Goal: Task Accomplishment & Management: Complete application form

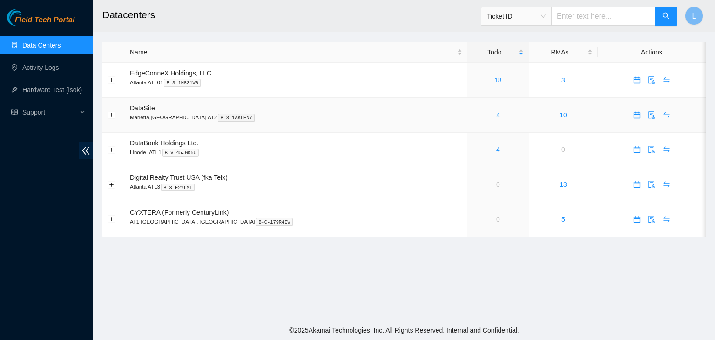
click at [496, 114] on link "4" at bounding box center [498, 114] width 4 height 7
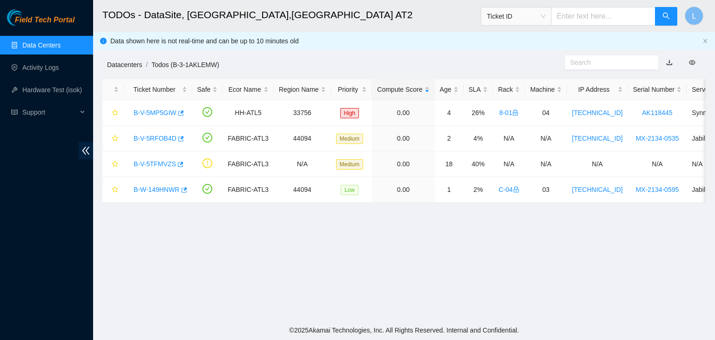
click at [126, 64] on link "Datacenters" at bounding box center [124, 64] width 35 height 7
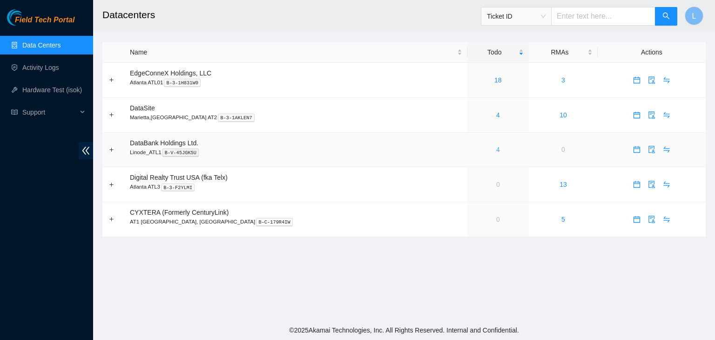
click at [496, 151] on link "4" at bounding box center [498, 149] width 4 height 7
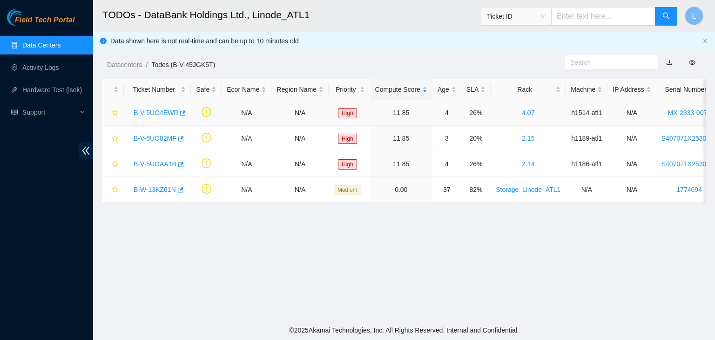
click at [148, 112] on link "B-V-5UO4EWR" at bounding box center [156, 112] width 45 height 7
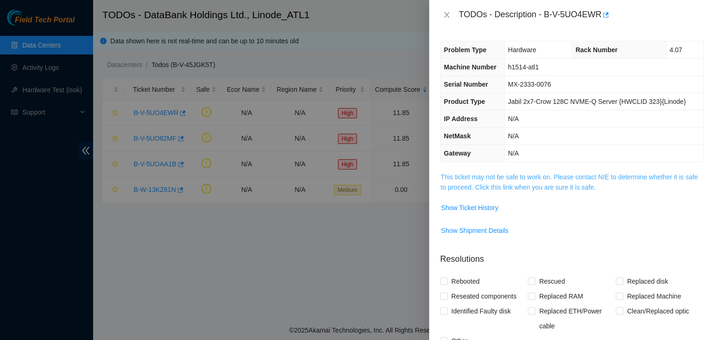
click at [509, 189] on link "This ticket may not be safe to work on. Please contact NIE to determine whether…" at bounding box center [569, 182] width 257 height 18
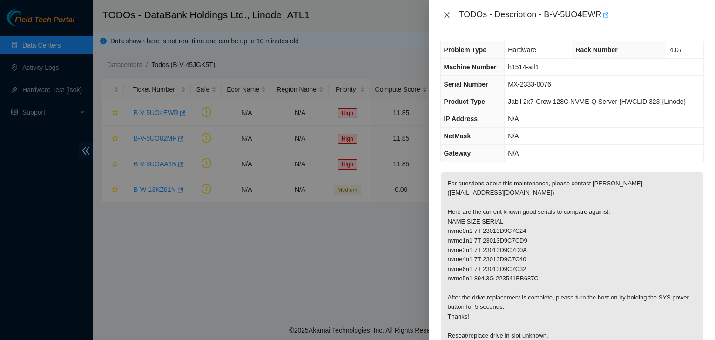
click at [445, 12] on icon "close" at bounding box center [446, 14] width 7 height 7
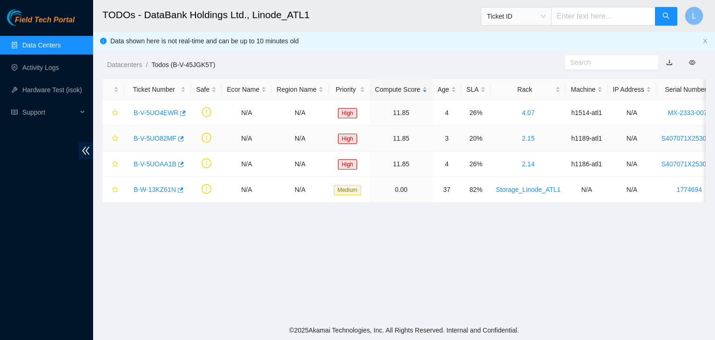
click at [150, 138] on link "B-V-5UO82MF" at bounding box center [155, 138] width 43 height 7
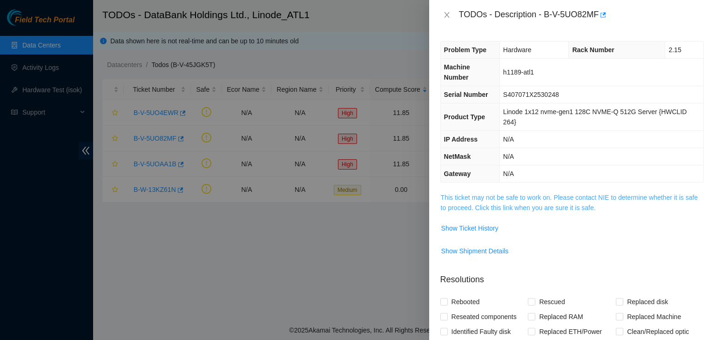
click at [525, 207] on link "This ticket may not be safe to work on. Please contact NIE to determine whether…" at bounding box center [569, 203] width 257 height 18
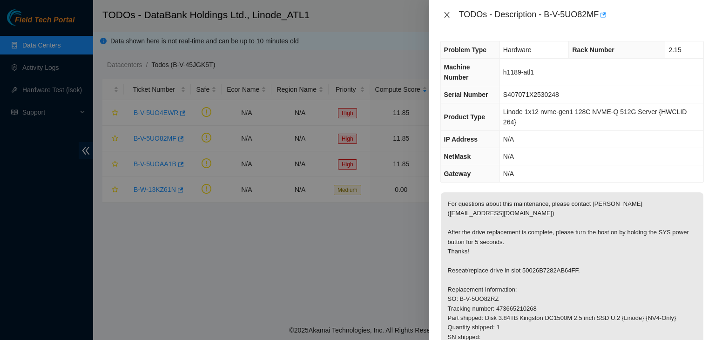
click at [450, 15] on icon "close" at bounding box center [446, 14] width 7 height 7
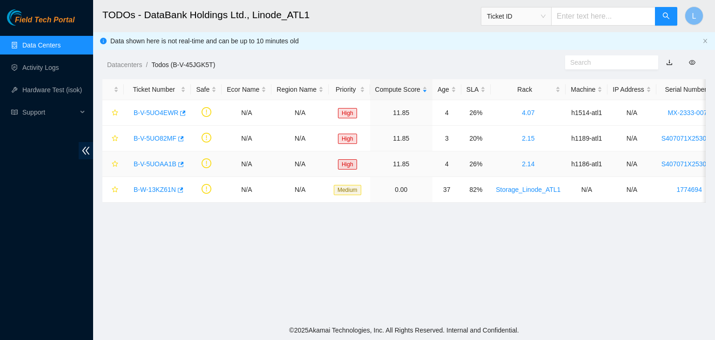
click at [159, 165] on link "B-V-5UOAA1B" at bounding box center [155, 163] width 43 height 7
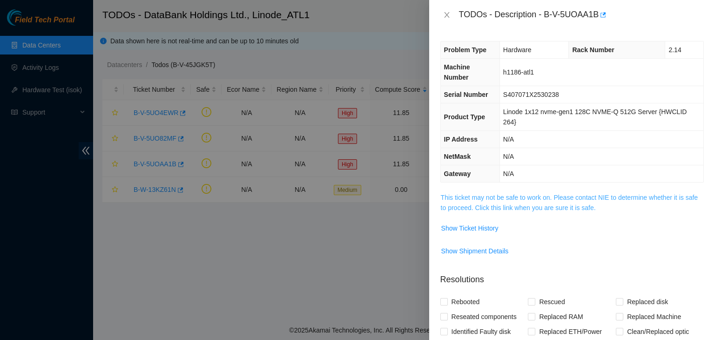
click at [479, 207] on link "This ticket may not be safe to work on. Please contact NIE to determine whether…" at bounding box center [569, 203] width 257 height 18
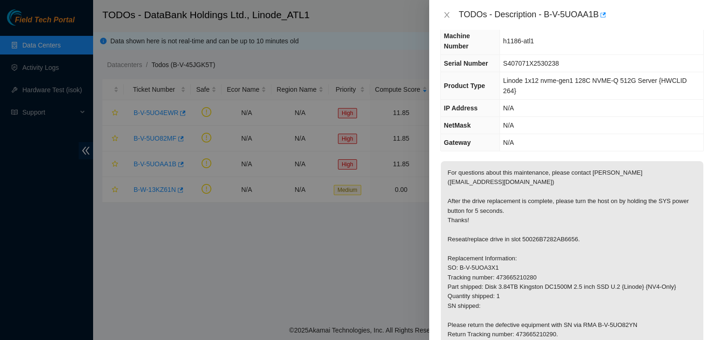
scroll to position [47, 0]
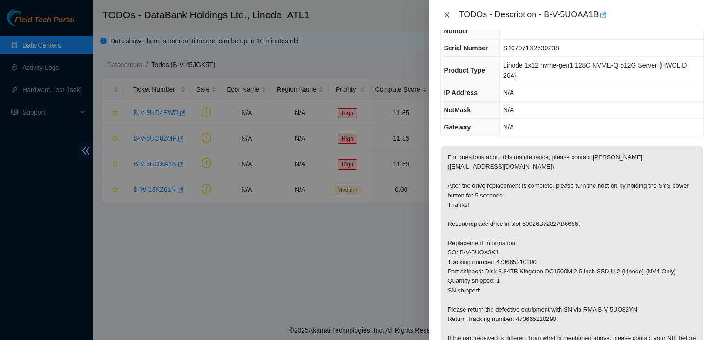
click at [448, 13] on icon "close" at bounding box center [446, 15] width 5 height 6
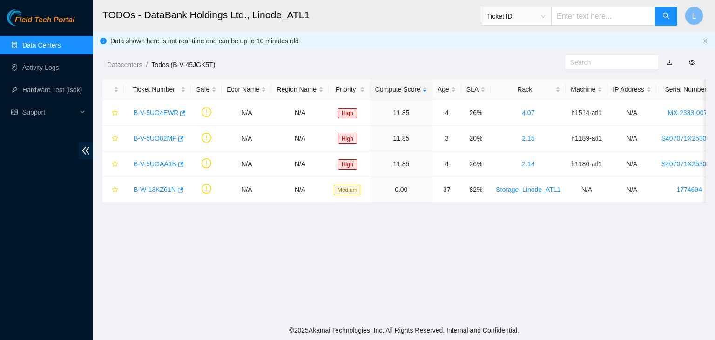
scroll to position [56, 0]
click at [57, 45] on link "Data Centers" at bounding box center [41, 44] width 38 height 7
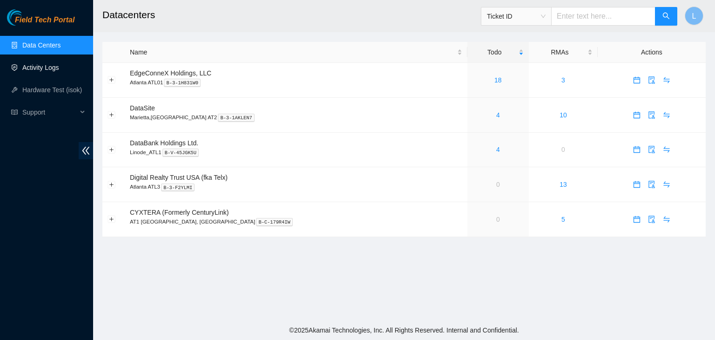
click at [57, 69] on link "Activity Logs" at bounding box center [40, 67] width 37 height 7
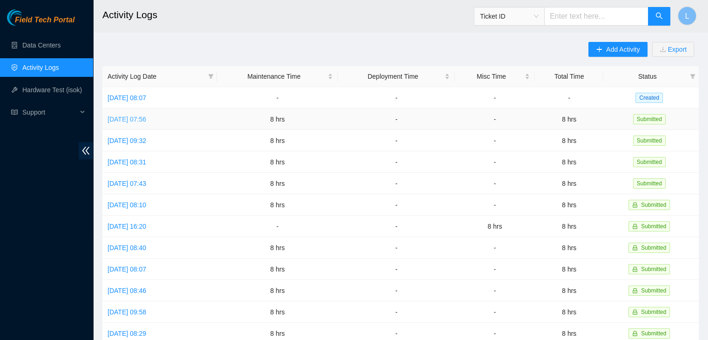
click at [146, 120] on link "[DATE] 07:56" at bounding box center [127, 118] width 39 height 7
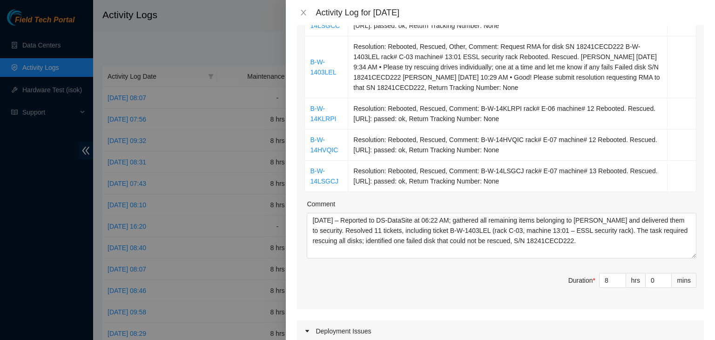
scroll to position [419, 0]
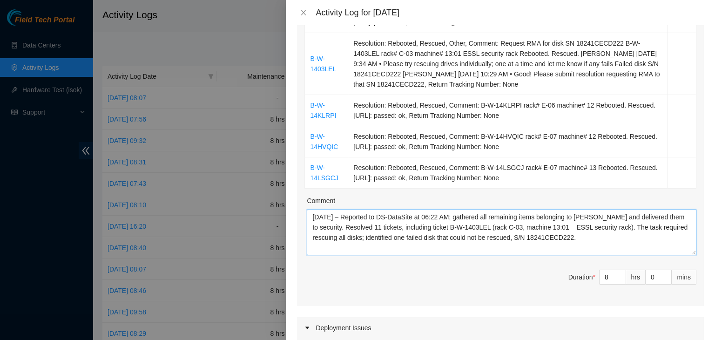
drag, startPoint x: 583, startPoint y: 241, endPoint x: 312, endPoint y: 219, distance: 271.8
click at [312, 219] on textarea "[DATE] – Reported to DS-DataSite at 06:22 AM; gathered all remaining items belo…" at bounding box center [502, 232] width 390 height 46
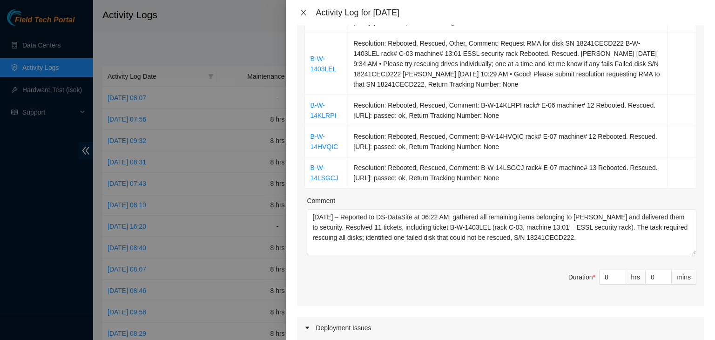
click at [304, 12] on icon "close" at bounding box center [303, 13] width 5 height 6
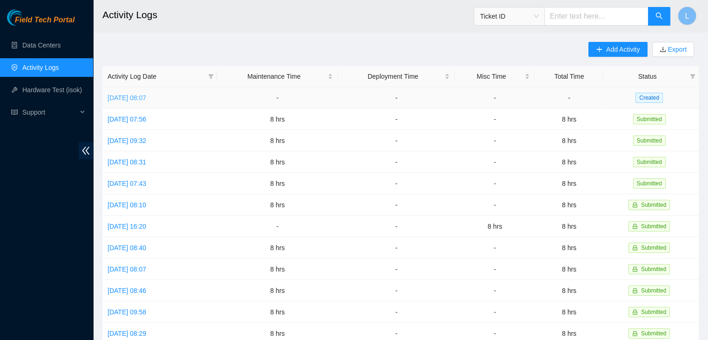
click at [139, 100] on link "[DATE] 08:07" at bounding box center [127, 97] width 39 height 7
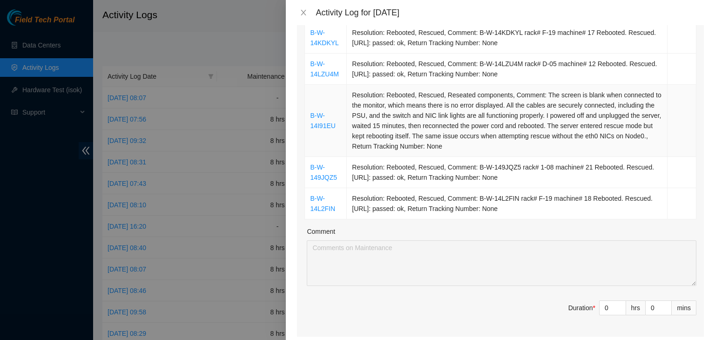
scroll to position [186, 0]
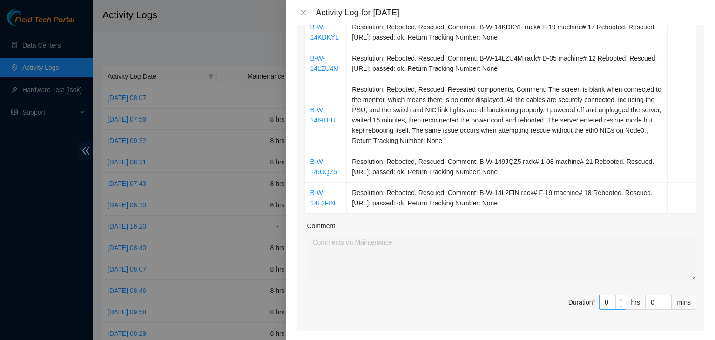
type input "1"
click at [618, 298] on span "up" at bounding box center [621, 300] width 6 height 6
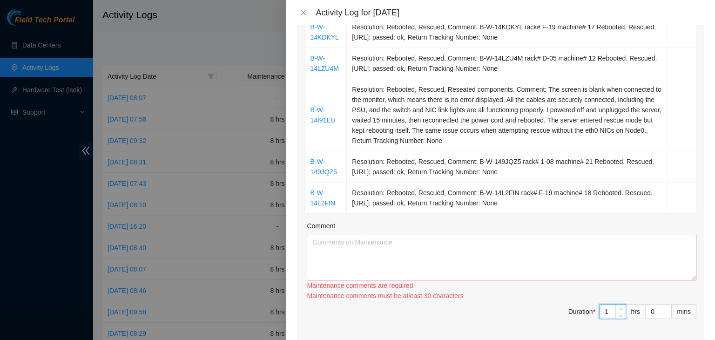
type input "2"
click at [619, 307] on icon "up" at bounding box center [620, 308] width 3 height 3
type input "3"
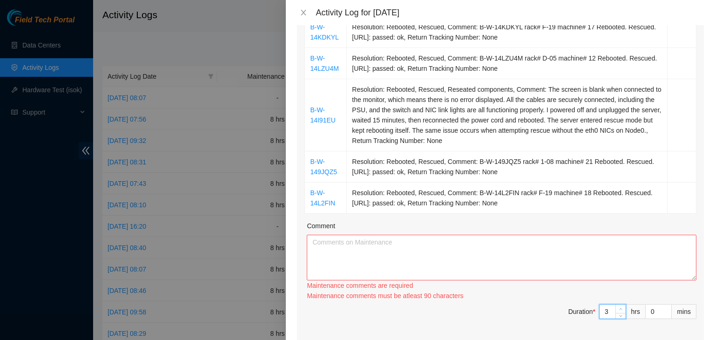
click at [619, 310] on icon "up" at bounding box center [620, 308] width 3 height 3
type input "4"
click at [619, 310] on icon "up" at bounding box center [620, 308] width 3 height 3
type input "5"
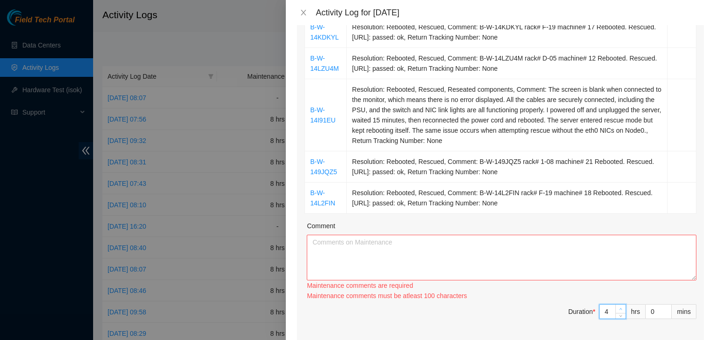
type input "5"
click at [619, 310] on icon "up" at bounding box center [620, 308] width 3 height 3
type input "6"
click at [619, 310] on icon "up" at bounding box center [620, 308] width 3 height 3
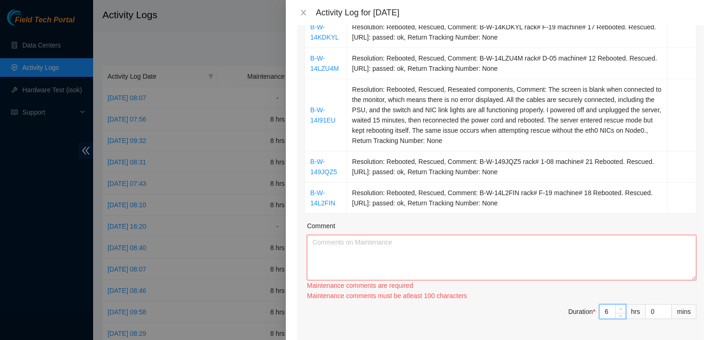
type input "7"
click at [619, 310] on icon "up" at bounding box center [620, 308] width 3 height 3
type input "8"
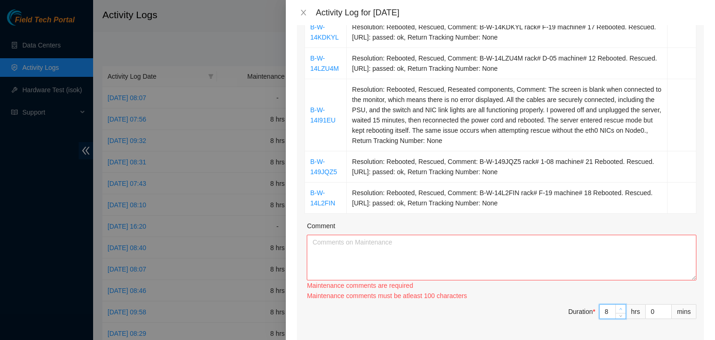
click at [619, 310] on icon "up" at bounding box center [620, 308] width 3 height 3
click at [575, 263] on textarea "Comment" at bounding box center [502, 258] width 390 height 46
paste textarea "[DATE] – Reported to DS-DataSite at 06:22 AM; gathered all remaining items belo…"
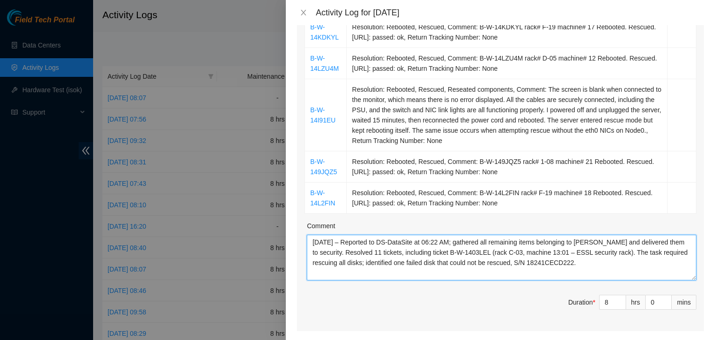
click at [328, 242] on textarea "[DATE] – Reported to DS-DataSite at 06:22 AM; gathered all remaining items belo…" at bounding box center [502, 258] width 390 height 46
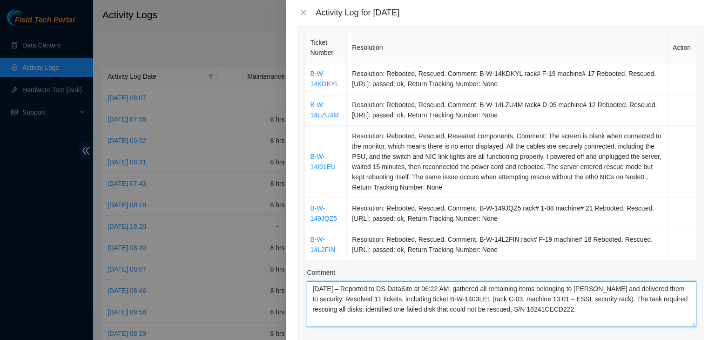
click at [448, 287] on textarea "[DATE] – Reported to DS-DataSite at 06:22 AM; gathered all remaining items belo…" at bounding box center [502, 304] width 390 height 46
drag, startPoint x: 462, startPoint y: 288, endPoint x: 338, endPoint y: 299, distance: 124.8
click at [338, 299] on textarea "[DATE] – Reported to DS-DataSite at 06:00 AM; gathered all remaining items belo…" at bounding box center [502, 304] width 390 height 46
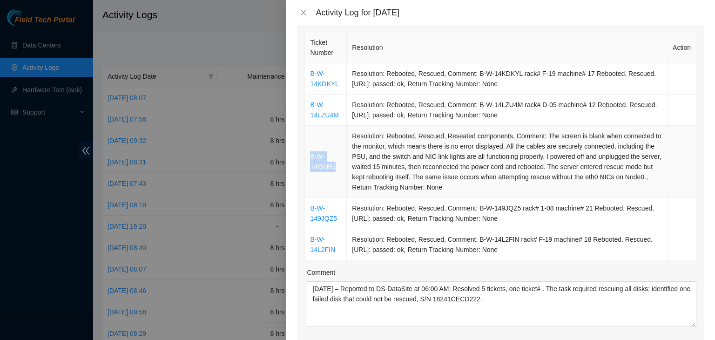
drag, startPoint x: 337, startPoint y: 166, endPoint x: 309, endPoint y: 157, distance: 29.6
click at [309, 157] on td "B-W-14I91EU" at bounding box center [326, 162] width 42 height 72
copy link "B-W-14I91EU"
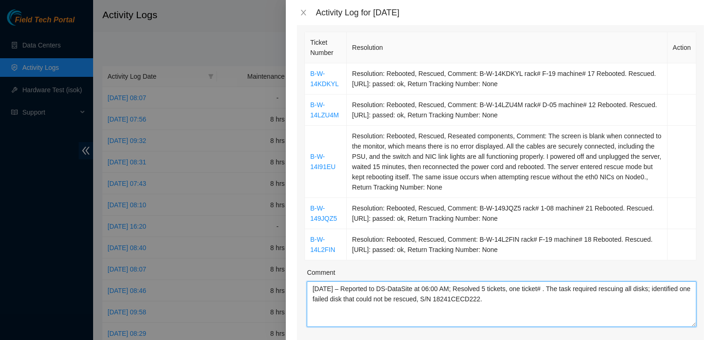
click at [550, 289] on textarea "[DATE] – Reported to DS-DataSite at 06:00 AM; Resolved 5 tickets, one ticket# .…" at bounding box center [502, 304] width 390 height 46
paste textarea "B-W-14I91EU"
drag, startPoint x: 475, startPoint y: 298, endPoint x: 309, endPoint y: 292, distance: 166.3
click at [309, 292] on textarea "[DATE] – Reported to DS-DataSite at 06:00 AM; Resolved 5 tickets, one ticket# B…" at bounding box center [502, 304] width 390 height 46
click at [661, 307] on textarea "[DATE] – Reported to DS-DataSite at 06:00 AM; Resolved 5 tickets, one ticket# B…" at bounding box center [502, 304] width 390 height 46
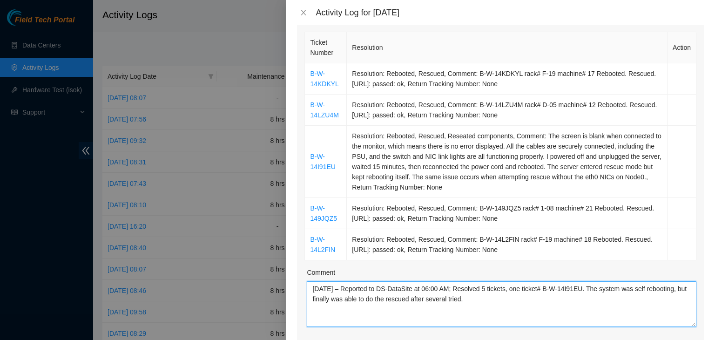
paste textarea "resolved 5 tickets, including ticket #B-W-14I91EU. The system was repeatedly se…"
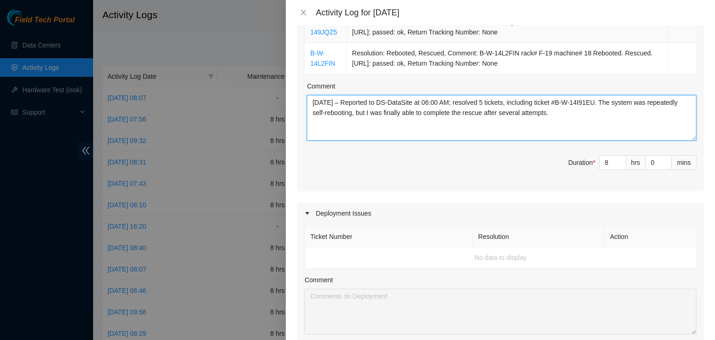
scroll to position [372, 0]
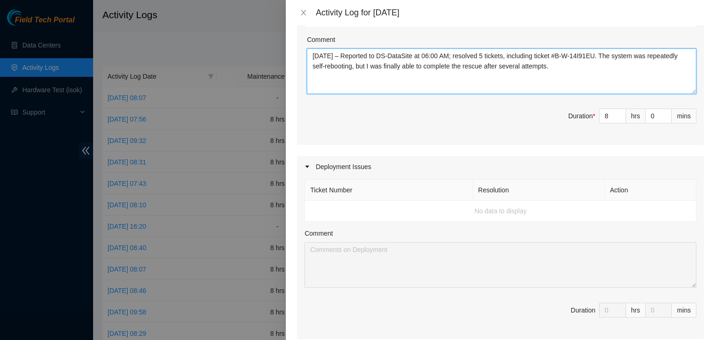
type textarea "[DATE] – Reported to DS-DataSite at 06:00 AM; resolved 5 tickets, including tic…"
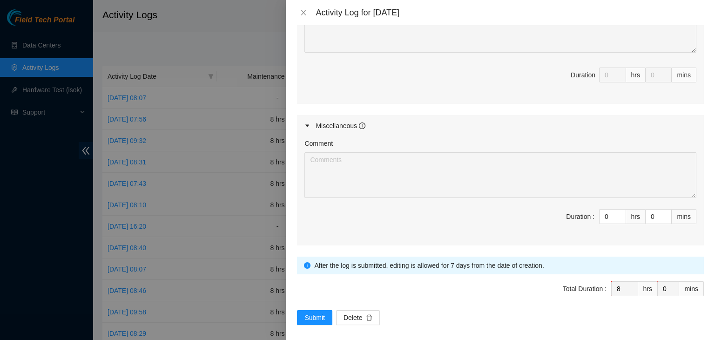
scroll to position [612, 0]
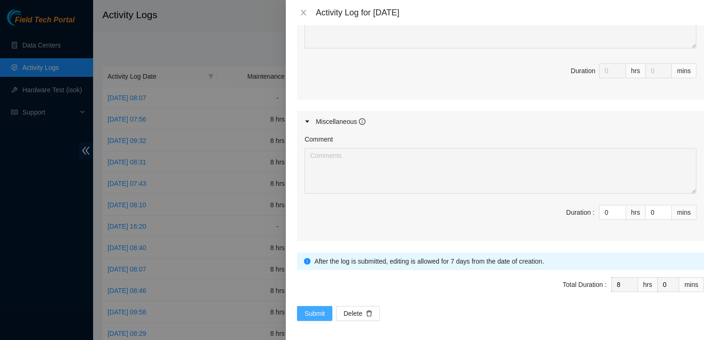
click at [324, 314] on span "Submit" at bounding box center [314, 313] width 20 height 10
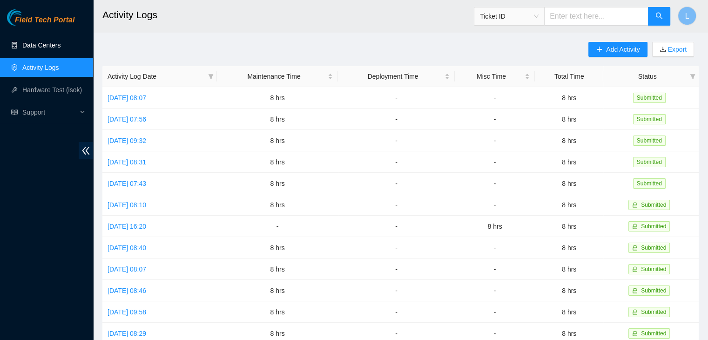
click at [45, 42] on link "Data Centers" at bounding box center [41, 44] width 38 height 7
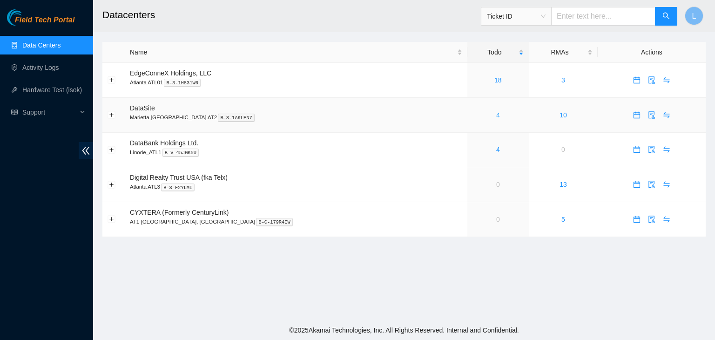
click at [496, 117] on link "4" at bounding box center [498, 114] width 4 height 7
